Goal: Task Accomplishment & Management: Complete application form

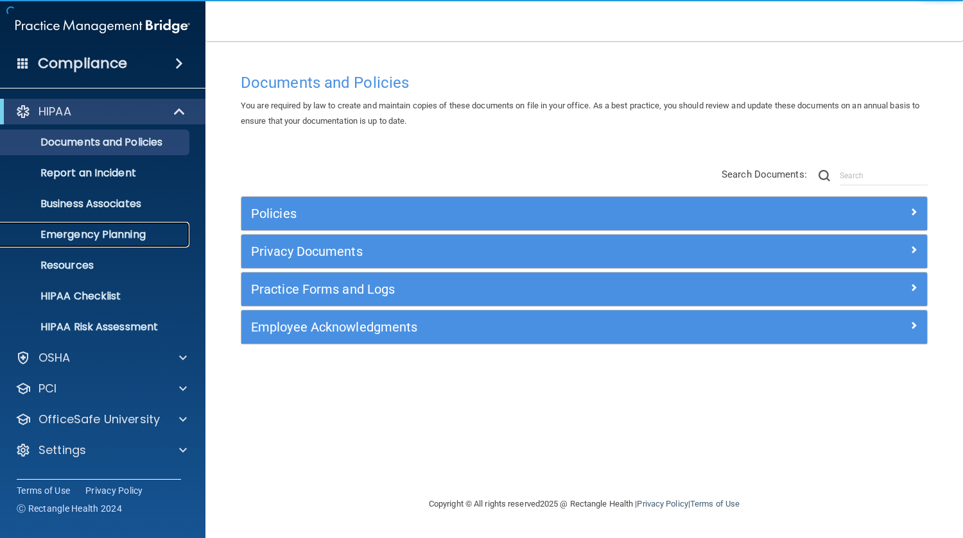
click at [128, 228] on p "Emergency Planning" at bounding box center [95, 234] width 175 height 13
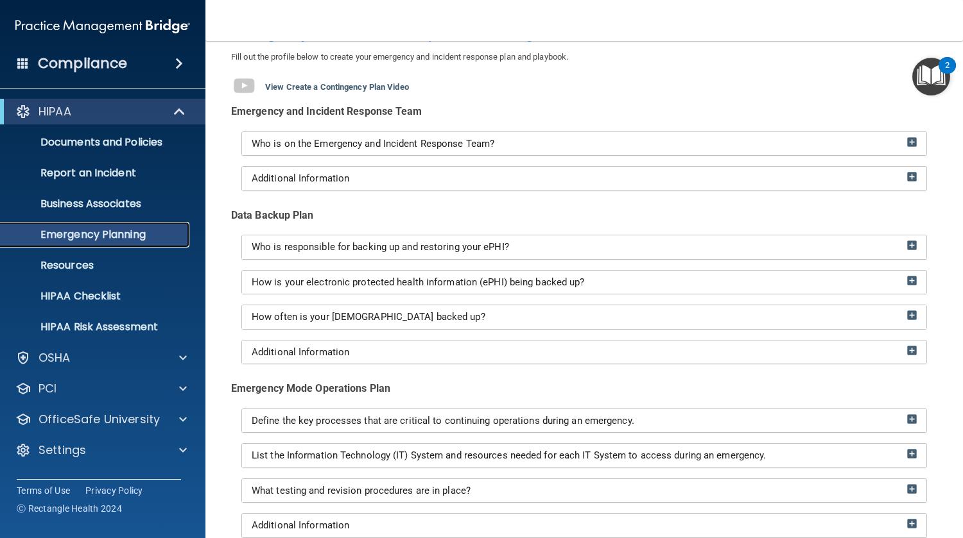
scroll to position [75, 0]
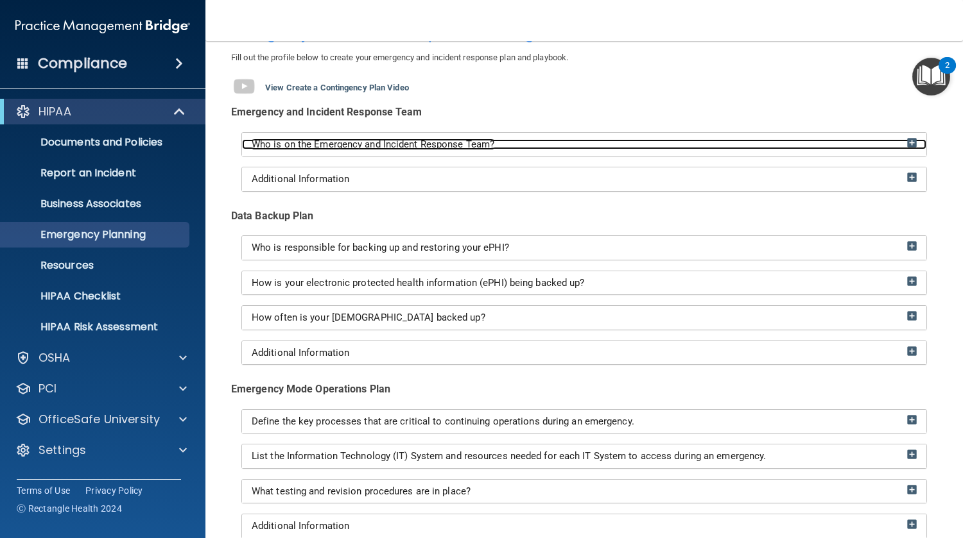
click at [483, 142] on span "Who is on the Emergency and Incident Response Team?" at bounding box center [373, 145] width 243 height 12
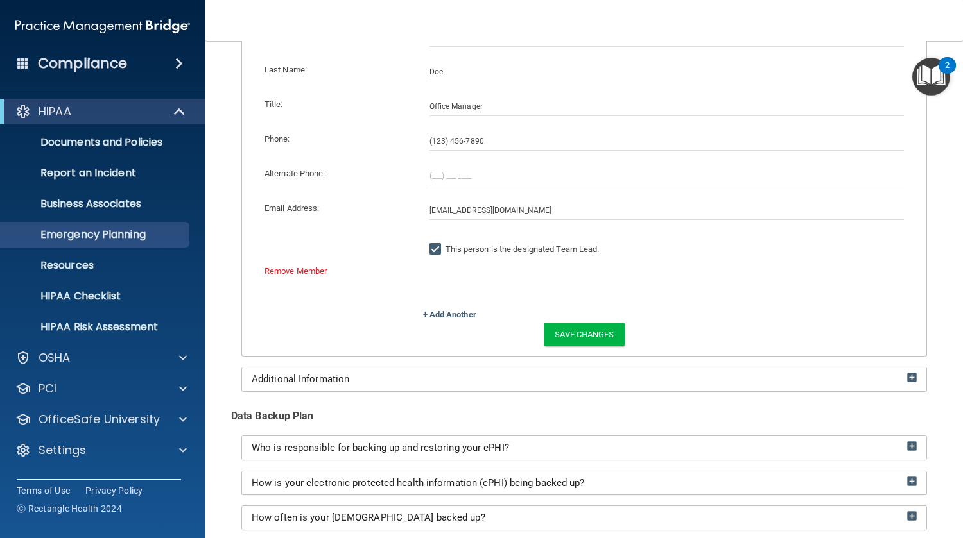
scroll to position [227, 0]
click at [460, 314] on link "+ Add Another" at bounding box center [449, 314] width 53 height 10
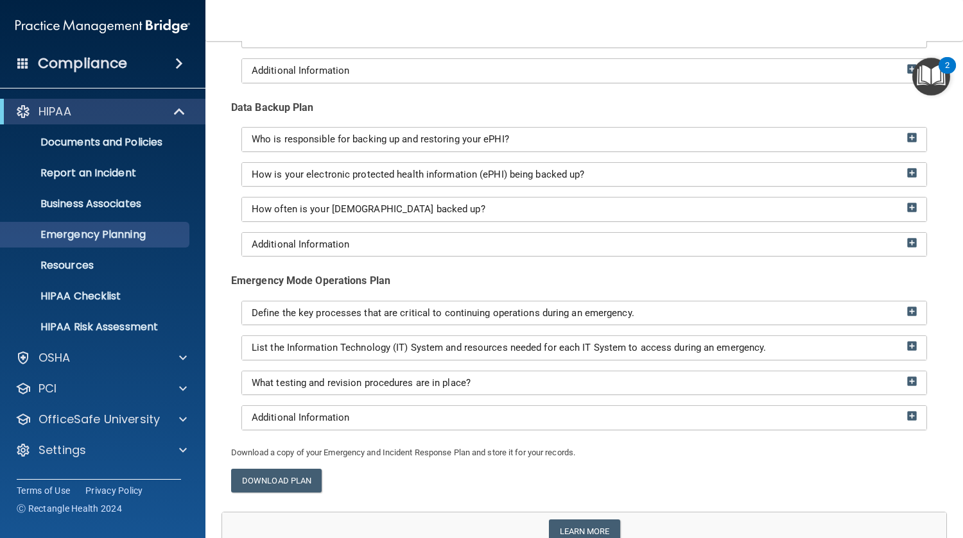
scroll to position [856, 0]
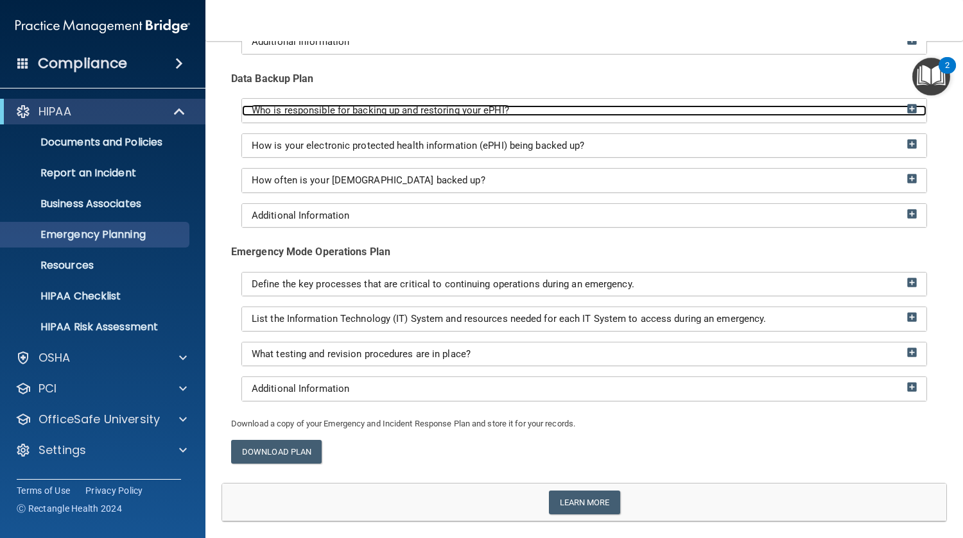
click at [451, 105] on span "Who is responsible for backing up and restoring your ePHI?" at bounding box center [380, 111] width 257 height 12
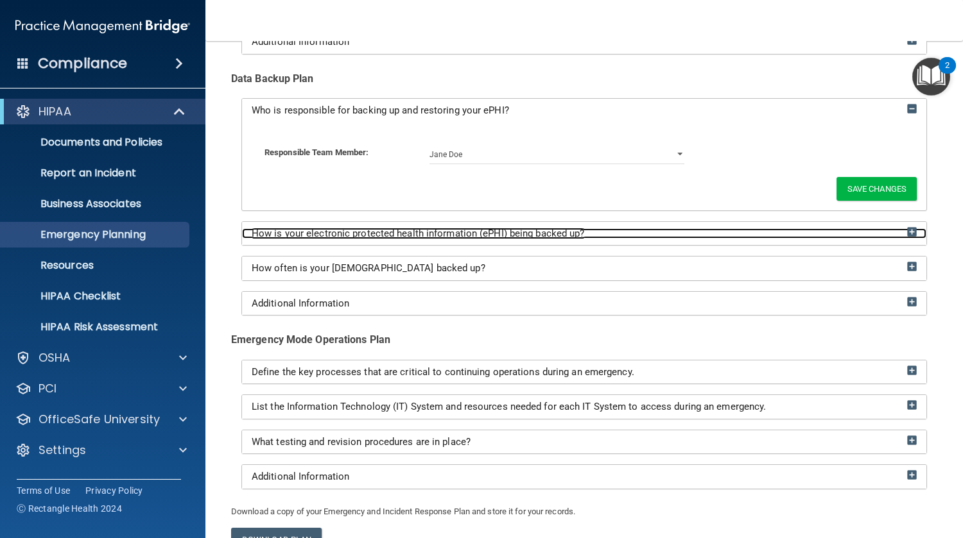
click at [445, 228] on span "How is your electronic protected health information (ePHI) being backed up?" at bounding box center [418, 234] width 333 height 12
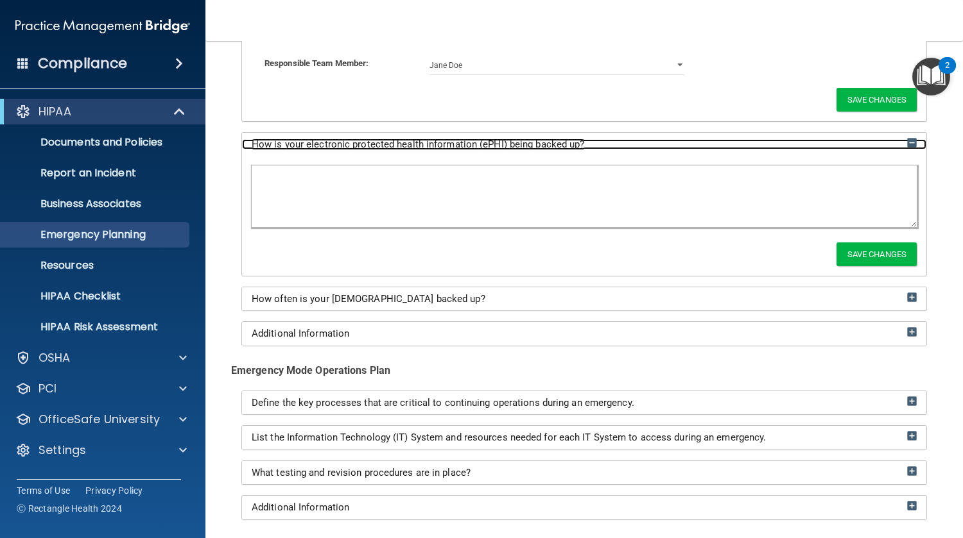
scroll to position [949, 0]
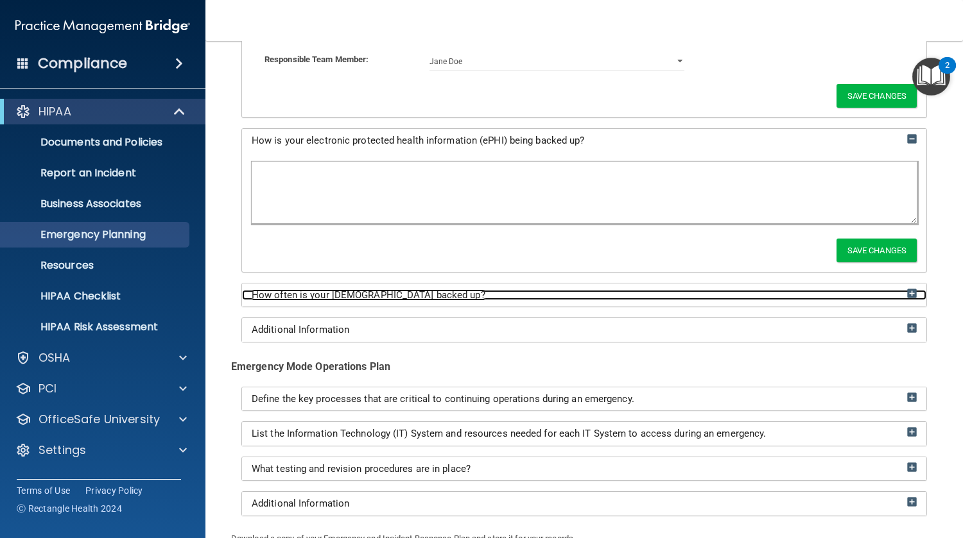
click at [455, 293] on div "How often is your [DEMOGRAPHIC_DATA] backed up?" at bounding box center [584, 295] width 684 height 11
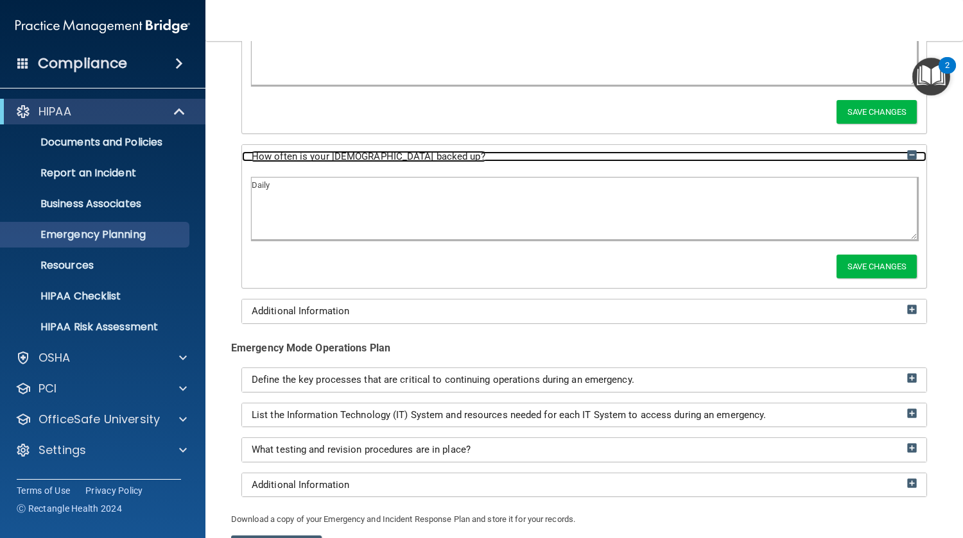
scroll to position [1095, 0]
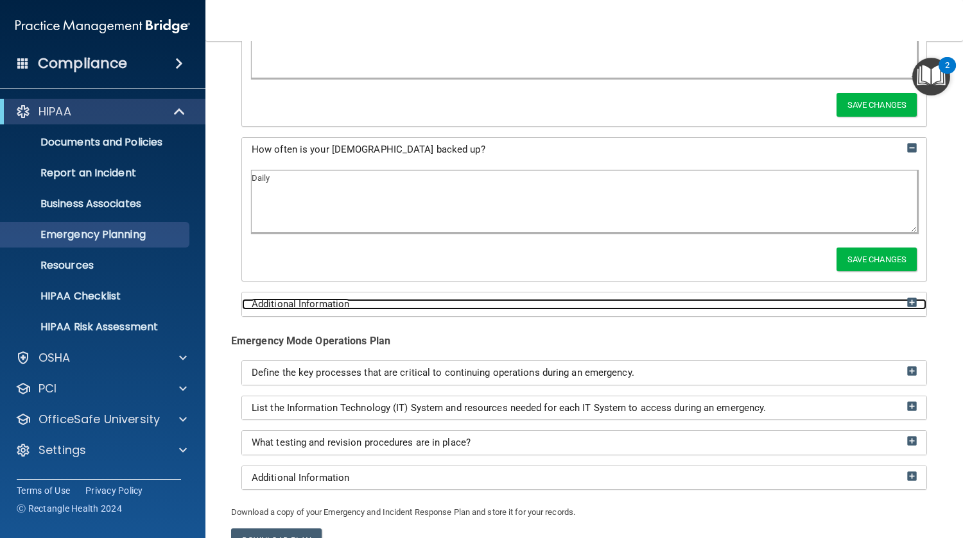
click at [447, 300] on div "Additional Information" at bounding box center [584, 304] width 684 height 11
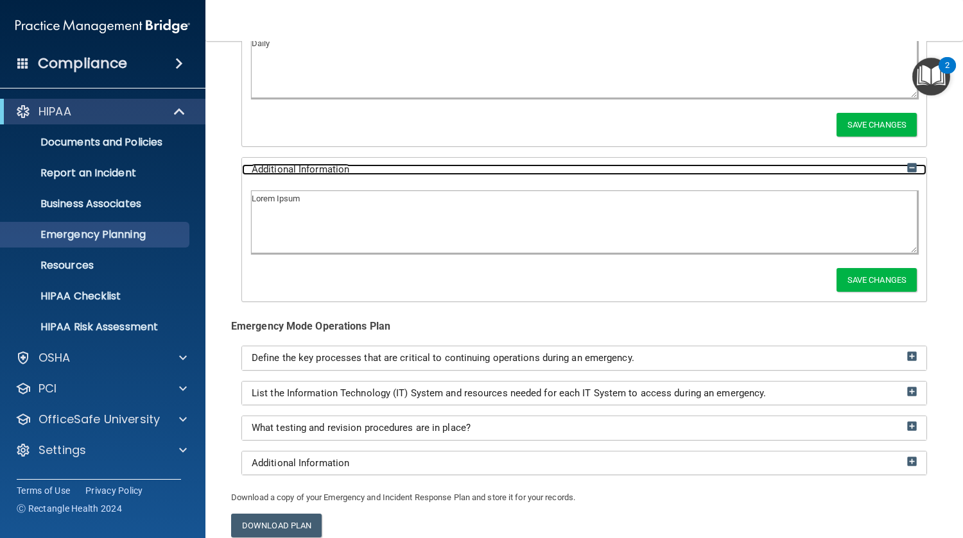
scroll to position [1230, 0]
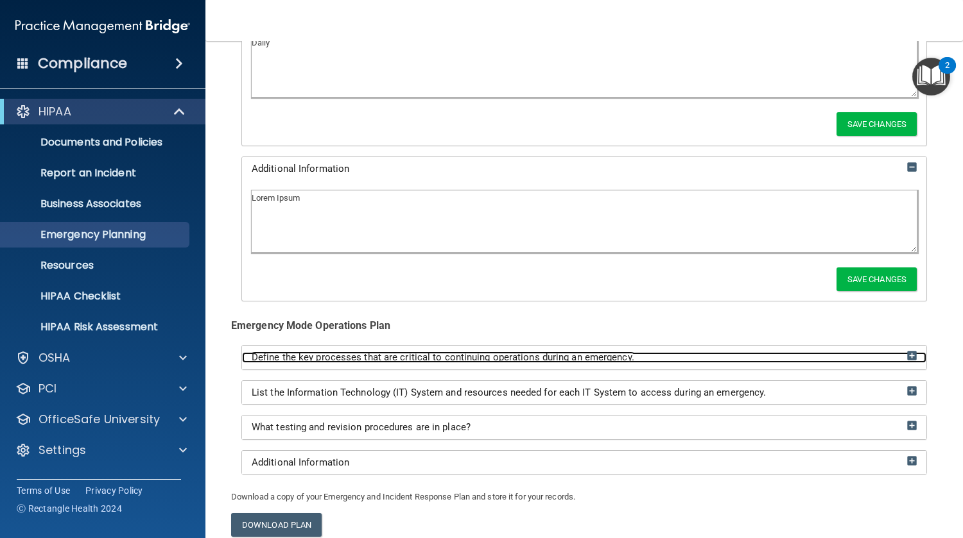
click at [436, 359] on span "Define the key processes that are critical to continuing operations during an e…" at bounding box center [443, 358] width 382 height 12
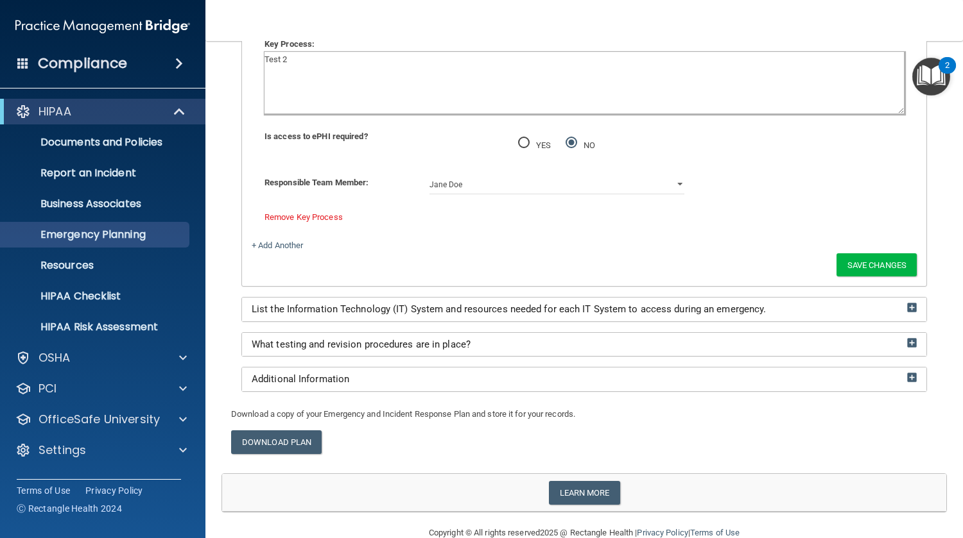
scroll to position [1826, 0]
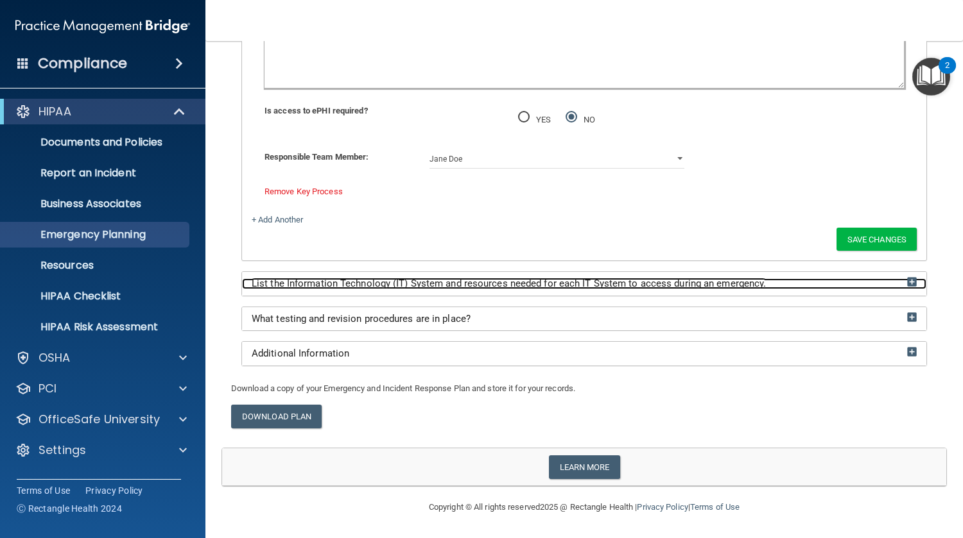
click at [434, 279] on span "List the Information Technology (IT) System and resources needed for each IT Sy…" at bounding box center [509, 284] width 514 height 12
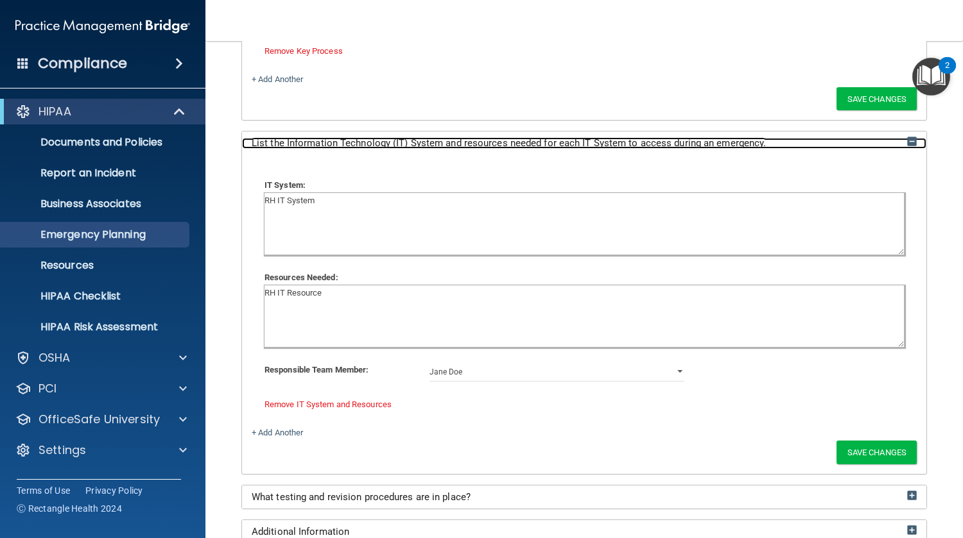
scroll to position [2145, 0]
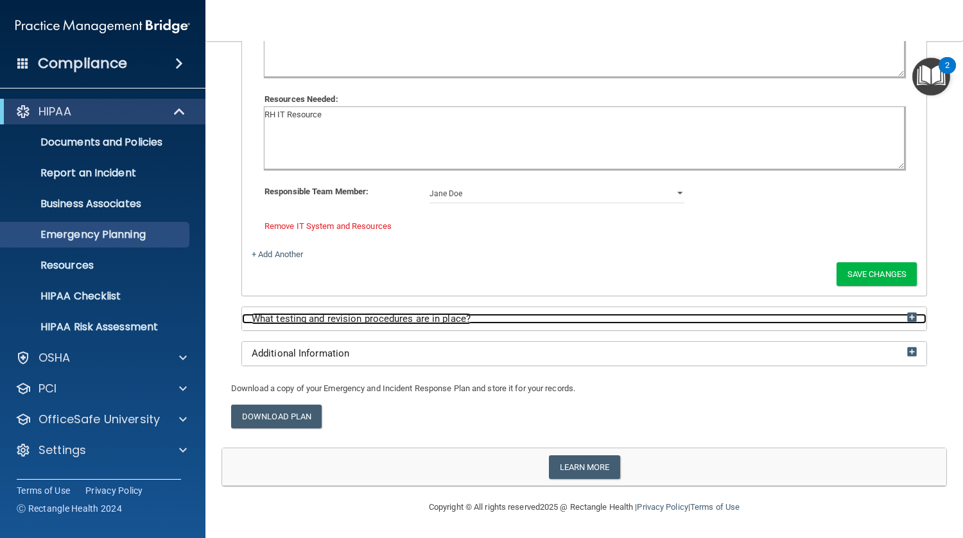
click at [445, 313] on span "What testing and revision procedures are in place?" at bounding box center [361, 319] width 219 height 12
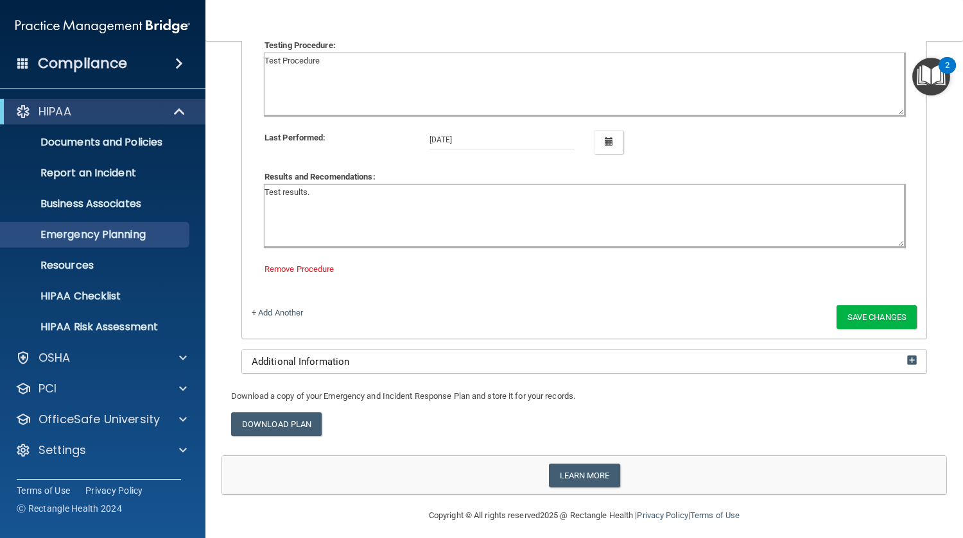
scroll to position [2468, 0]
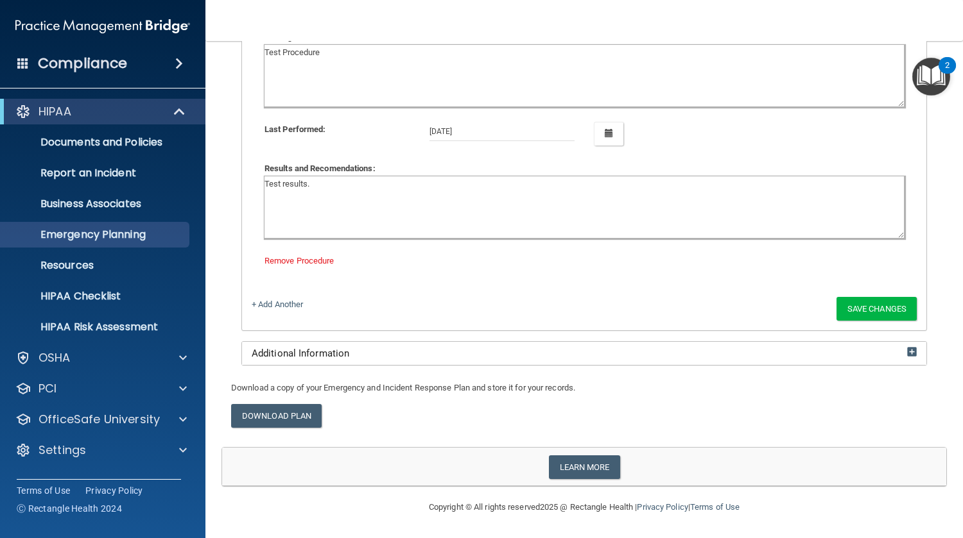
click at [454, 364] on div "Additional Information" at bounding box center [584, 354] width 684 height 24
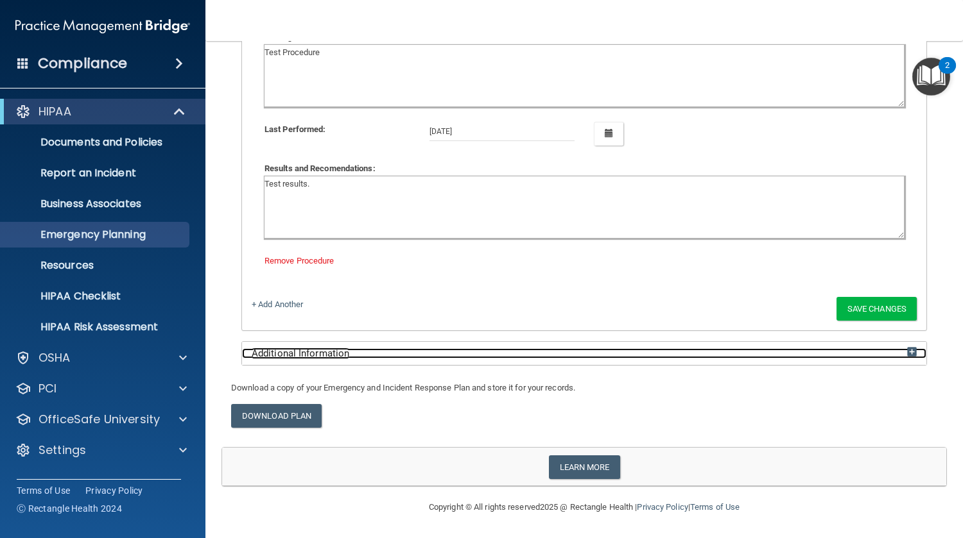
click at [448, 351] on div "Additional Information" at bounding box center [584, 353] width 684 height 11
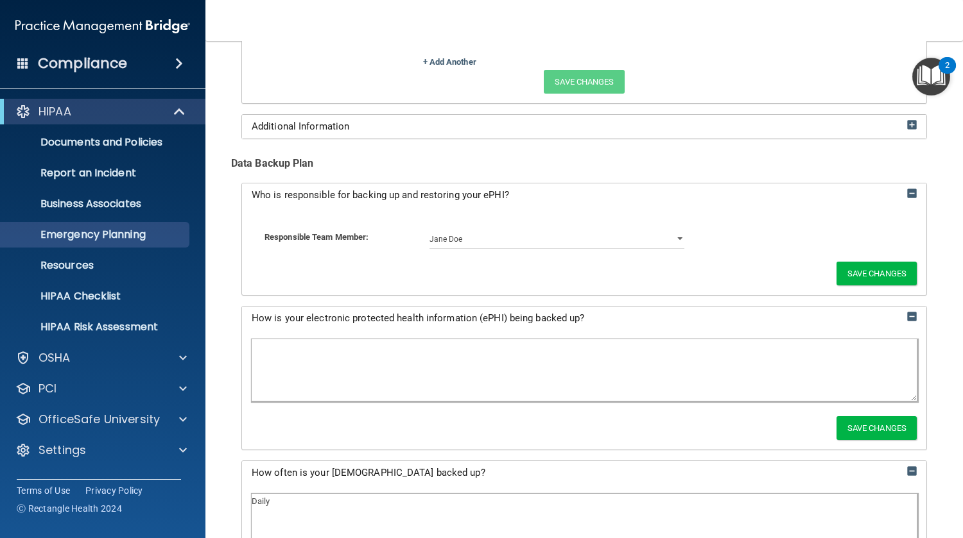
scroll to position [771, 0]
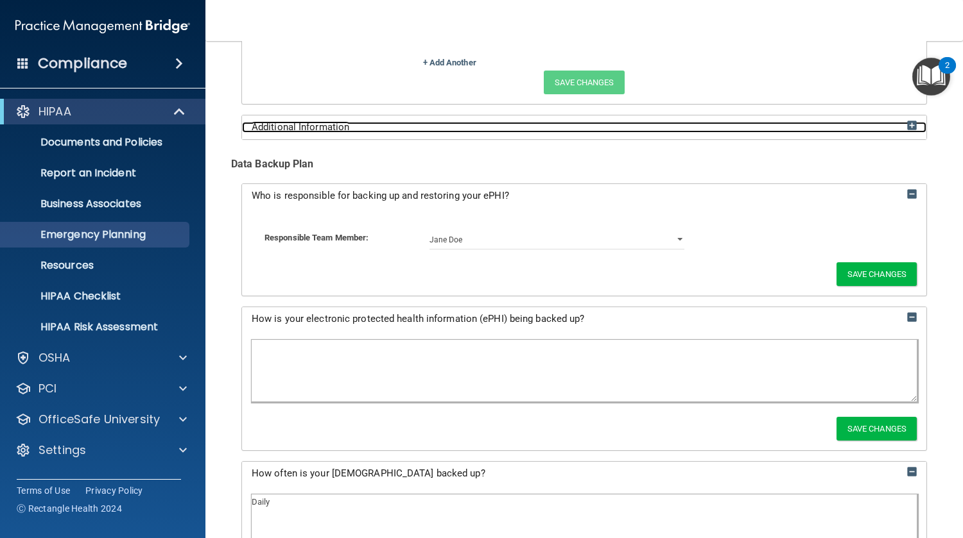
click at [409, 125] on div "Additional Information" at bounding box center [584, 127] width 684 height 11
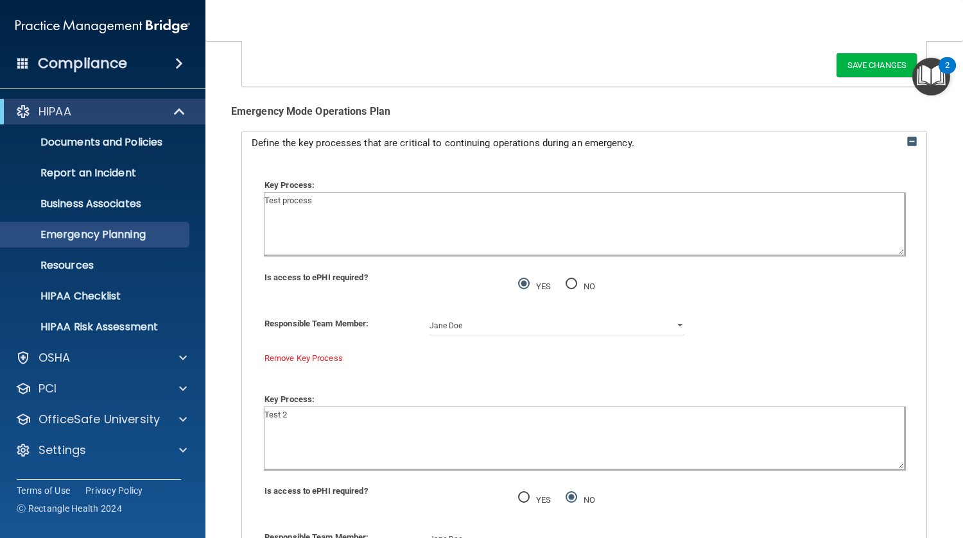
scroll to position [1565, 0]
click at [110, 141] on p "Documents and Policies" at bounding box center [95, 142] width 175 height 13
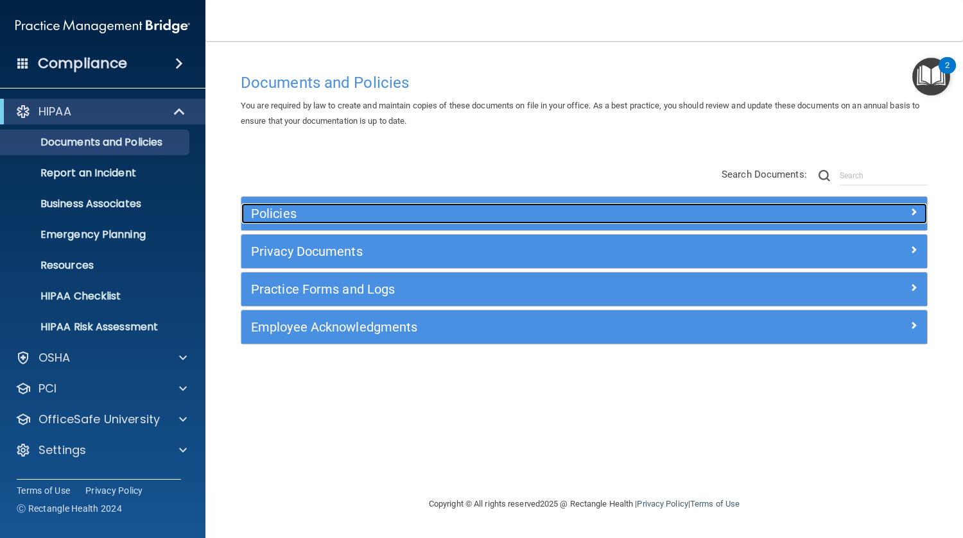
click at [318, 220] on h5 "Policies" at bounding box center [498, 214] width 495 height 14
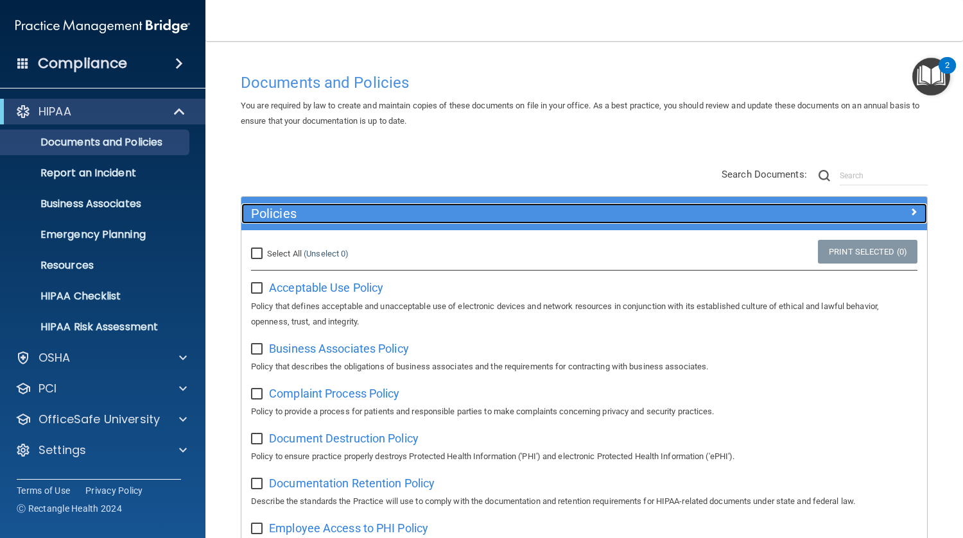
click at [318, 220] on h5 "Policies" at bounding box center [498, 214] width 495 height 14
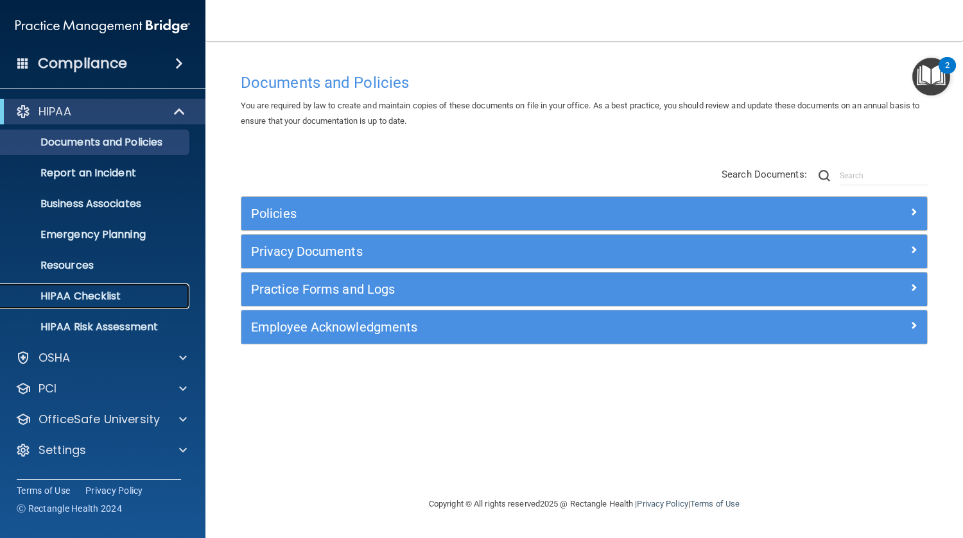
click at [137, 300] on p "HIPAA Checklist" at bounding box center [95, 296] width 175 height 13
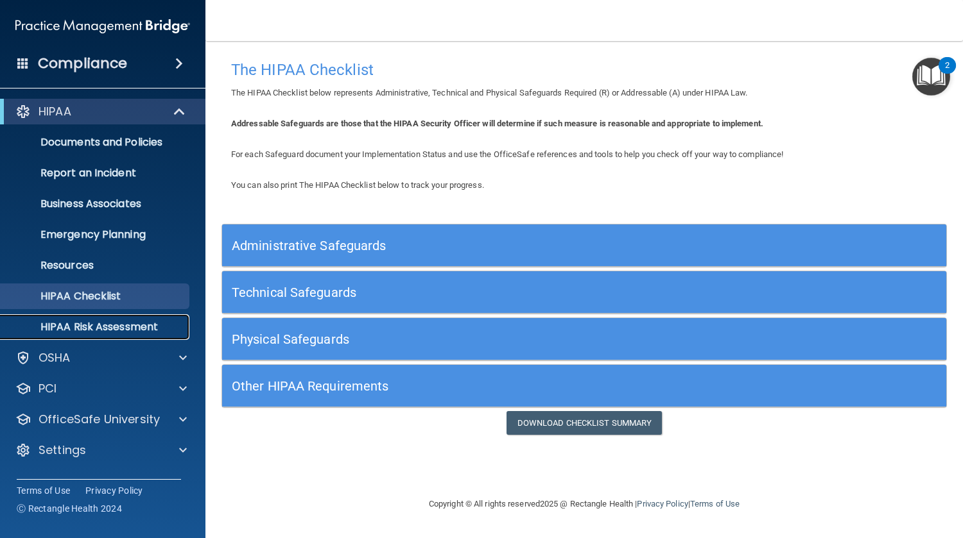
click at [114, 318] on link "HIPAA Risk Assessment" at bounding box center [88, 327] width 202 height 26
